Goal: Obtain resource: Download file/media

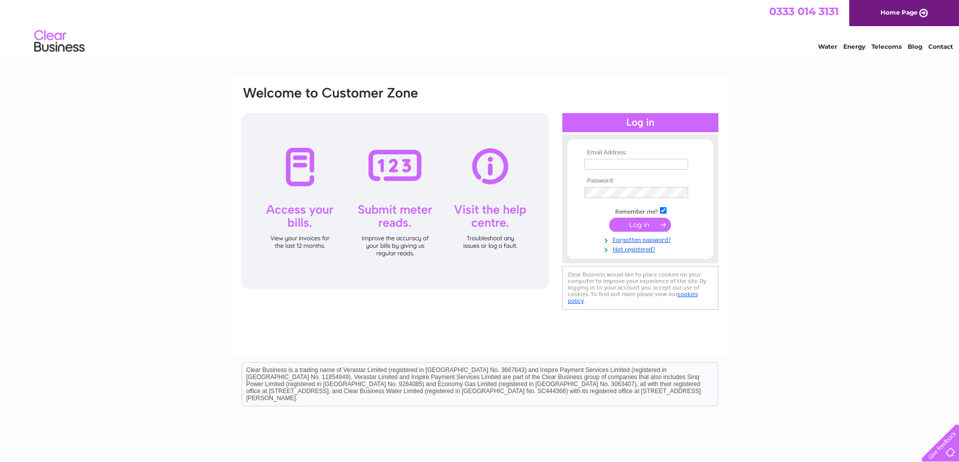
type input "[PERSON_NAME][EMAIL_ADDRESS][DOMAIN_NAME]"
click at [635, 222] on input "submit" at bounding box center [640, 225] width 62 height 14
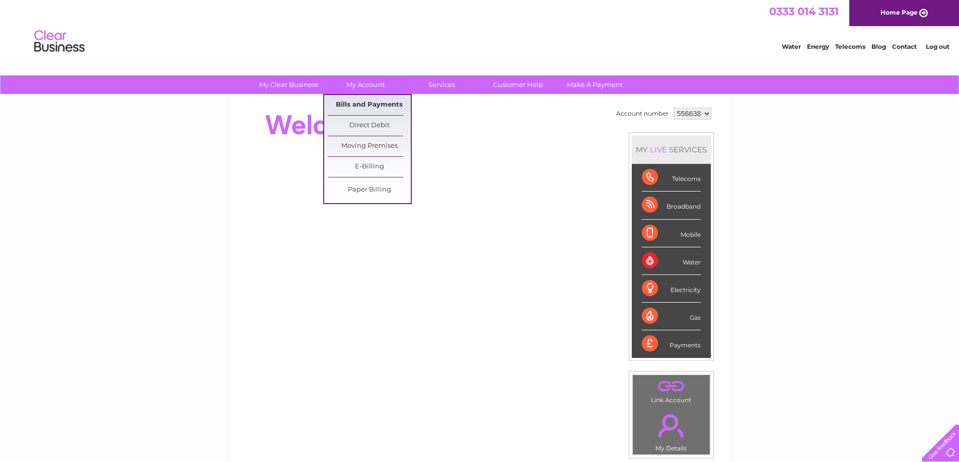
click at [370, 98] on link "Bills and Payments" at bounding box center [369, 105] width 83 height 20
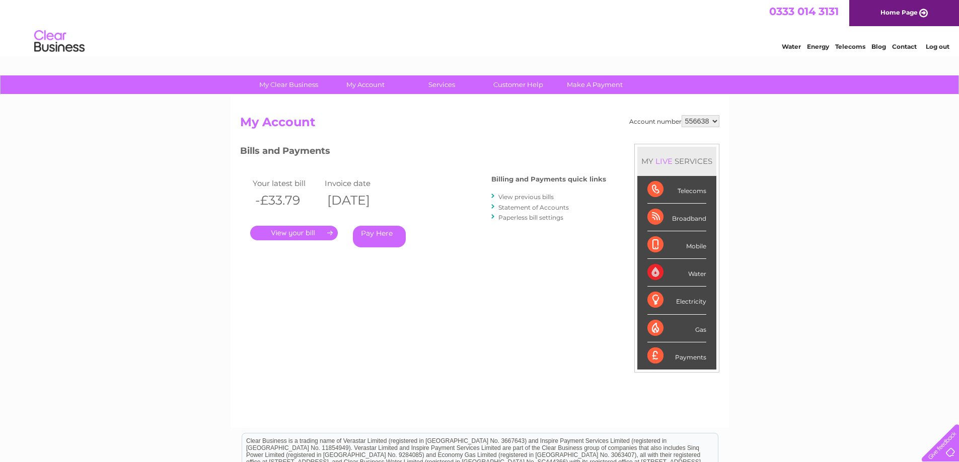
click at [714, 122] on select "556638 905094 905095 905096 905097 905098 905099 912078 931955" at bounding box center [700, 121] width 38 height 12
select select "905094"
click at [681, 115] on select "556638 905094 905095 905096 905097 905098 905099 912078 931955" at bounding box center [700, 121] width 38 height 12
click at [286, 235] on link "." at bounding box center [294, 233] width 88 height 15
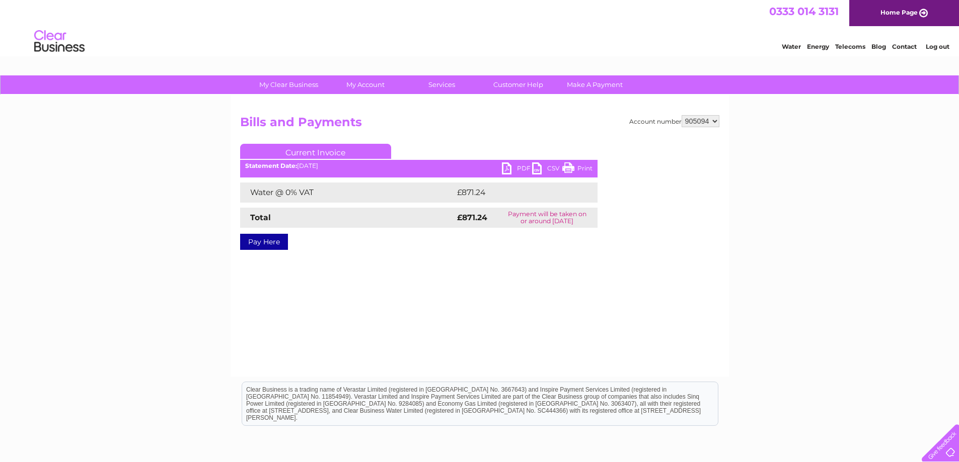
click at [519, 165] on link "PDF" at bounding box center [517, 170] width 30 height 15
click at [714, 120] on select "556638 905094 905095 905096 905097 905098 905099 912078 931955" at bounding box center [700, 121] width 38 height 12
select select "905095"
click at [681, 115] on select "556638 905094 905095 905096 905097 905098 905099 912078 931955" at bounding box center [700, 121] width 38 height 12
click at [520, 167] on link "PDF" at bounding box center [517, 170] width 30 height 15
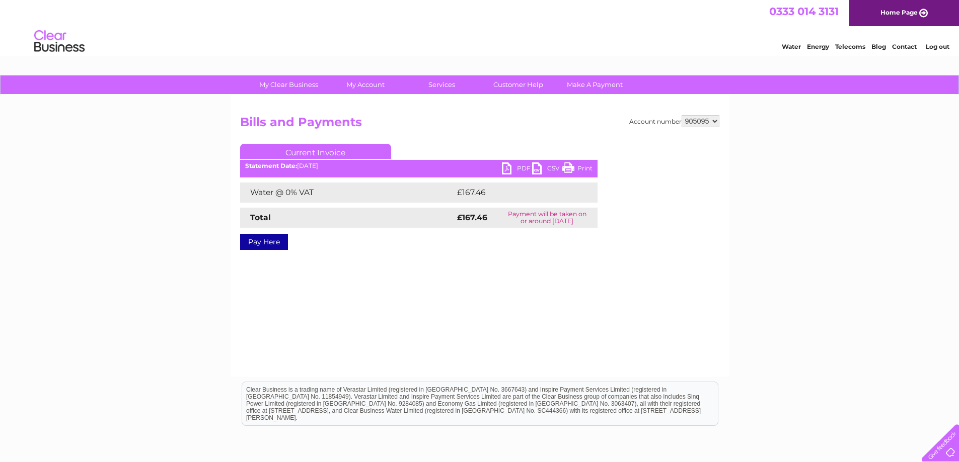
click at [716, 121] on select "556638 905094 905095 905096 905097 905098 905099 912078 931955" at bounding box center [700, 121] width 38 height 12
select select "905096"
click at [681, 115] on select "556638 905094 905095 905096 905097 905098 905099 912078 931955" at bounding box center [700, 121] width 38 height 12
click at [515, 171] on link "PDF" at bounding box center [517, 170] width 30 height 15
click at [714, 123] on select "556638 905094 905095 905096 905097 905098 905099 912078 931955" at bounding box center [700, 121] width 38 height 12
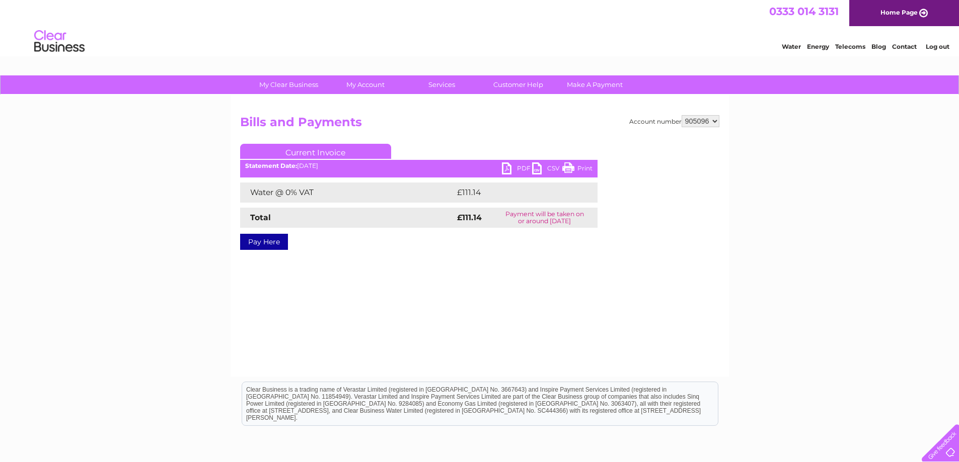
select select "905097"
click at [681, 115] on select "556638 905094 905095 905096 905097 905098 905099 912078 931955" at bounding box center [700, 121] width 38 height 12
click at [519, 169] on link "PDF" at bounding box center [517, 170] width 30 height 15
click at [714, 121] on select "556638 905094 905095 905096 905097 905098 905099 912078 931955" at bounding box center [700, 121] width 38 height 12
select select "905098"
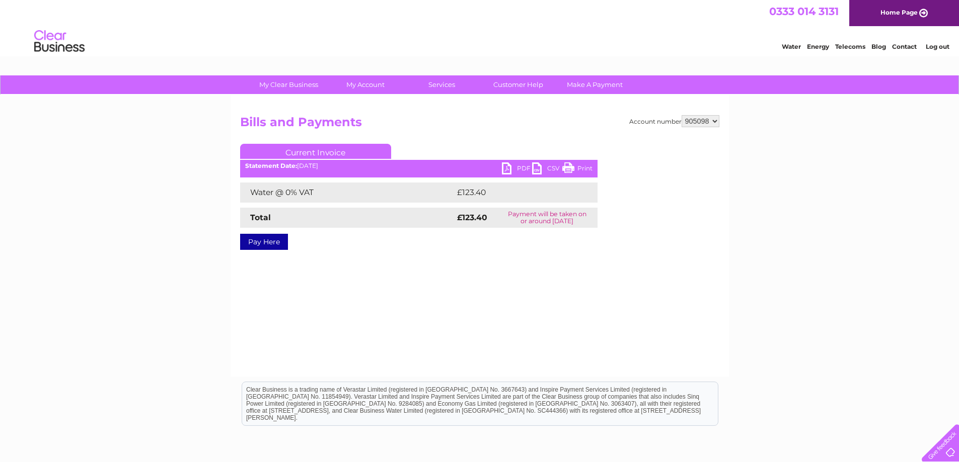
click at [681, 115] on select "556638 905094 905095 905096 905097 905098 905099 912078 931955" at bounding box center [700, 121] width 38 height 12
click at [521, 167] on link "PDF" at bounding box center [517, 170] width 30 height 15
click at [716, 118] on select "556638 905094 905095 905096 905097 905098 905099 912078 931955" at bounding box center [700, 121] width 38 height 12
select select "905099"
click at [681, 115] on select "556638 905094 905095 905096 905097 905098 905099 912078 931955" at bounding box center [700, 121] width 38 height 12
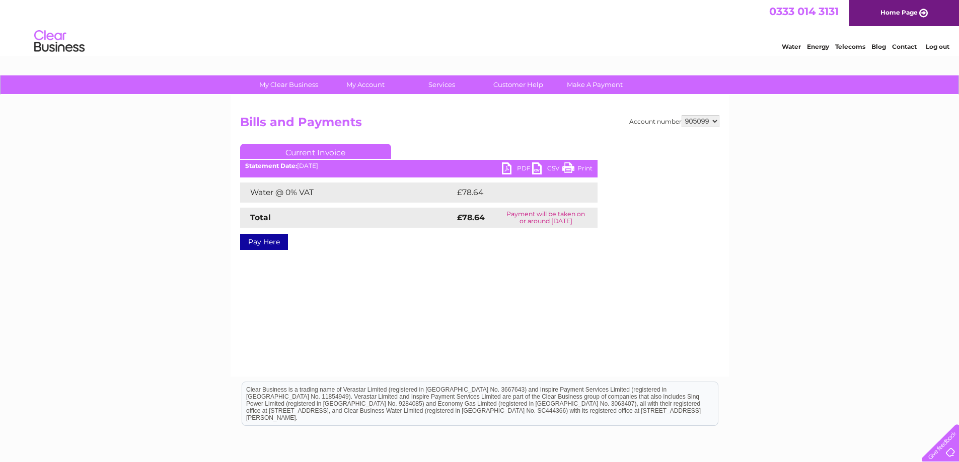
click at [522, 170] on link "PDF" at bounding box center [517, 170] width 30 height 15
click at [715, 124] on select "556638 905094 905095 905096 905097 905098 905099 912078 931955" at bounding box center [700, 121] width 38 height 12
select select "912078"
click at [681, 115] on select "556638 905094 905095 905096 905097 905098 905099 912078 931955" at bounding box center [700, 121] width 38 height 12
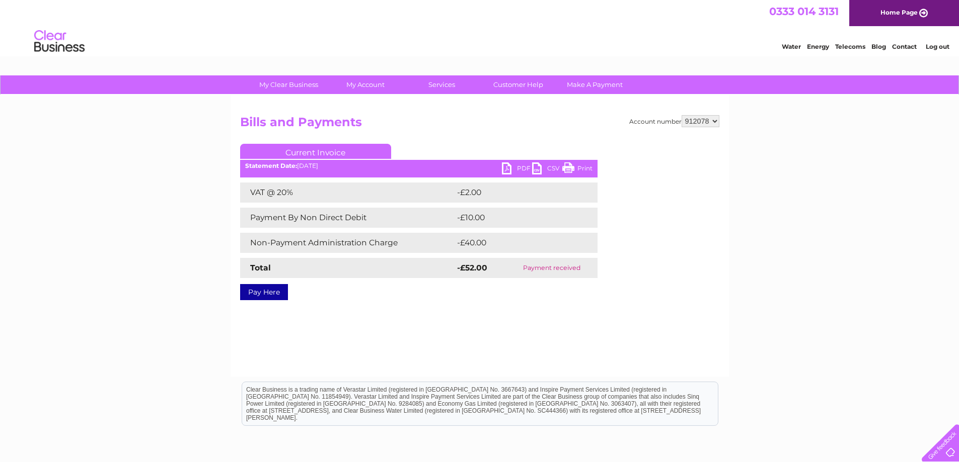
click at [714, 120] on select "556638 905094 905095 905096 905097 905098 905099 912078 931955" at bounding box center [700, 121] width 38 height 12
select select "931955"
click at [681, 115] on select "556638 905094 905095 905096 905097 905098 905099 912078 931955" at bounding box center [700, 121] width 38 height 12
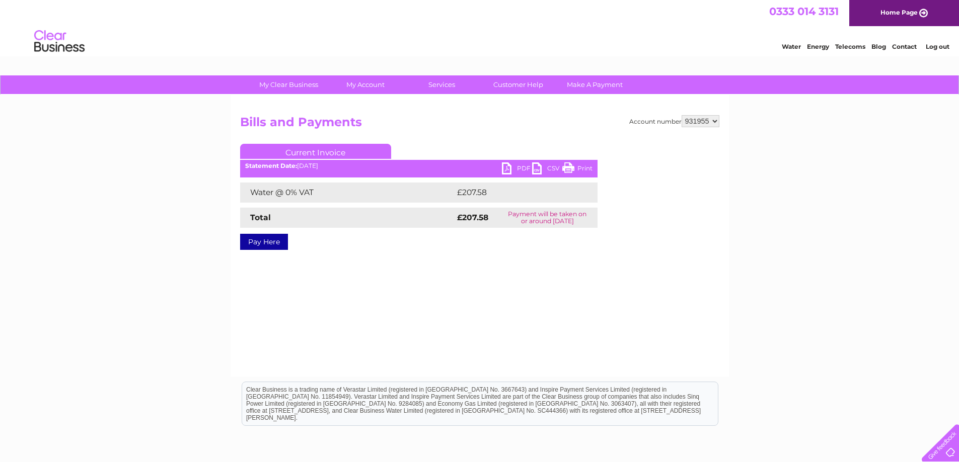
click at [518, 170] on link "PDF" at bounding box center [517, 170] width 30 height 15
